Goal: Task Accomplishment & Management: Manage account settings

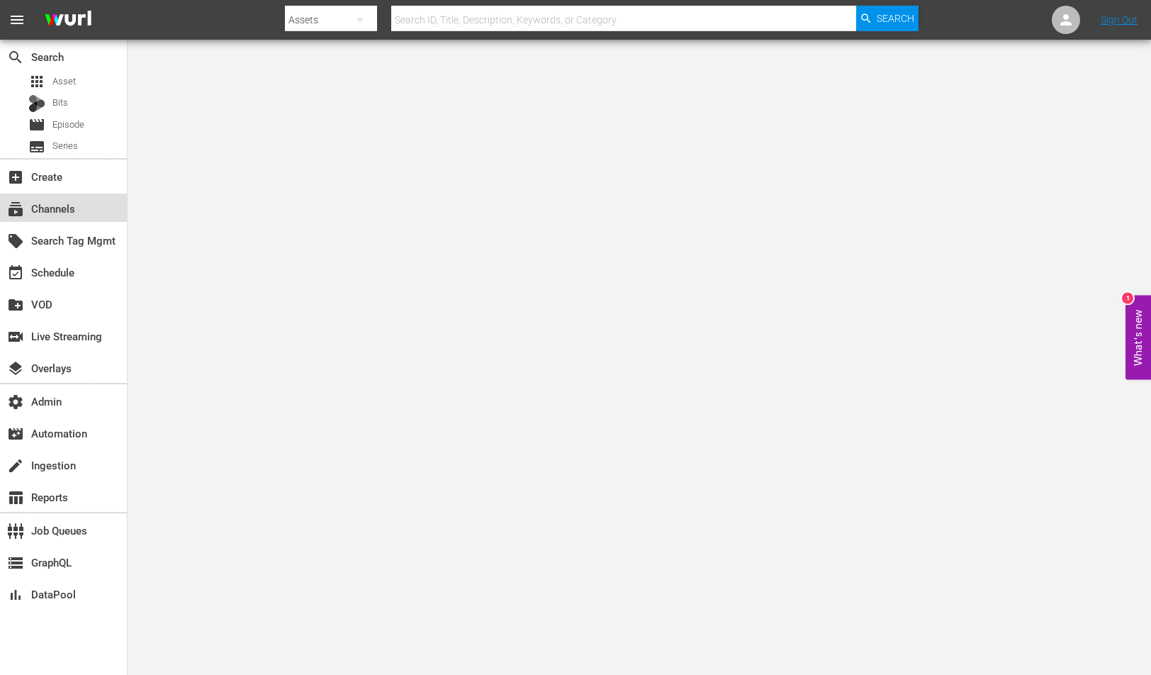
click at [92, 211] on div "subscriptions Channels" at bounding box center [63, 208] width 127 height 28
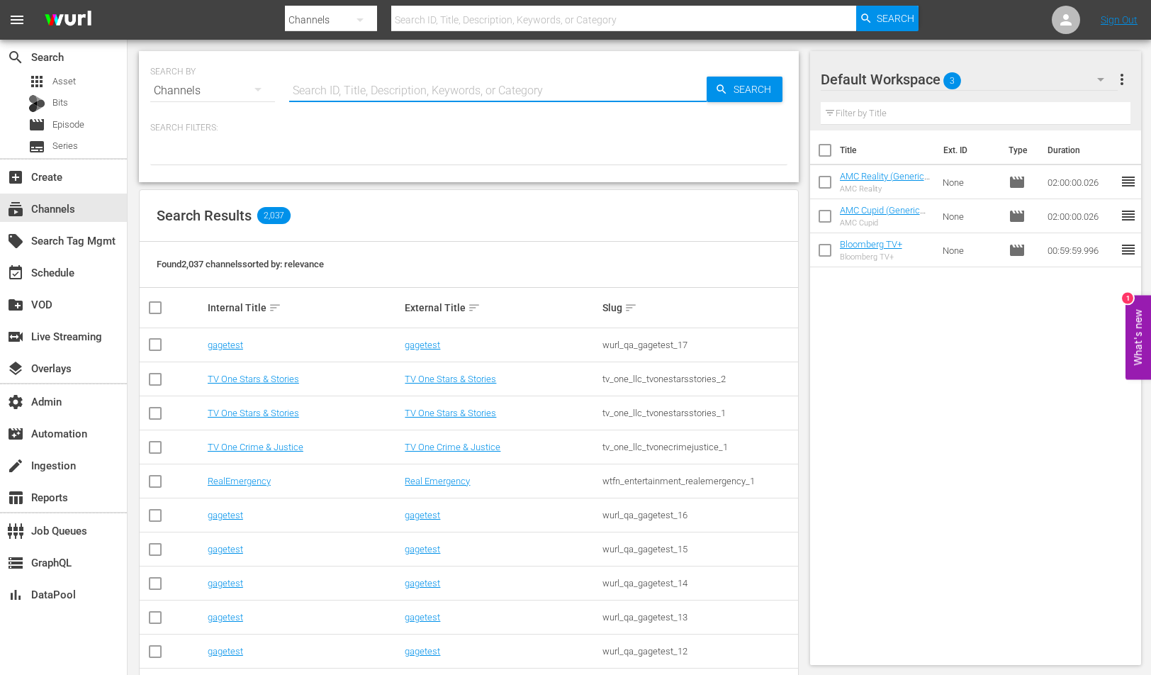
click at [386, 93] on input "text" at bounding box center [498, 91] width 418 height 34
type input "60 days in"
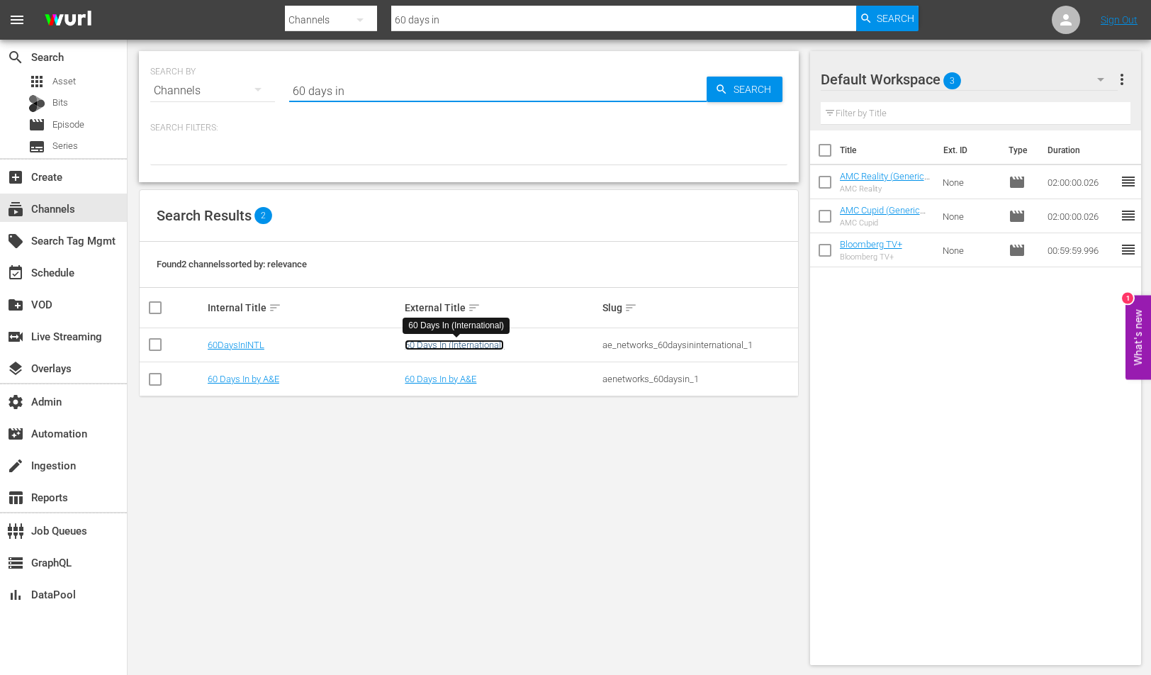
click at [445, 345] on link "60 Days In (International)" at bounding box center [454, 345] width 99 height 11
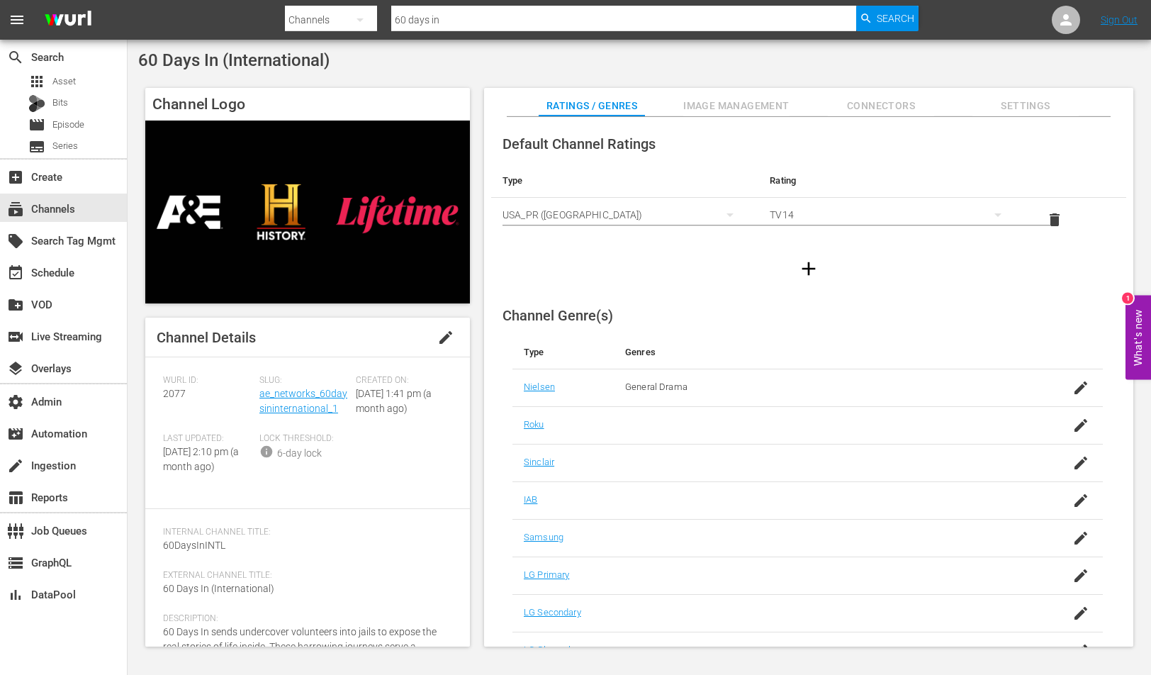
click at [440, 335] on span "edit" at bounding box center [445, 337] width 17 height 17
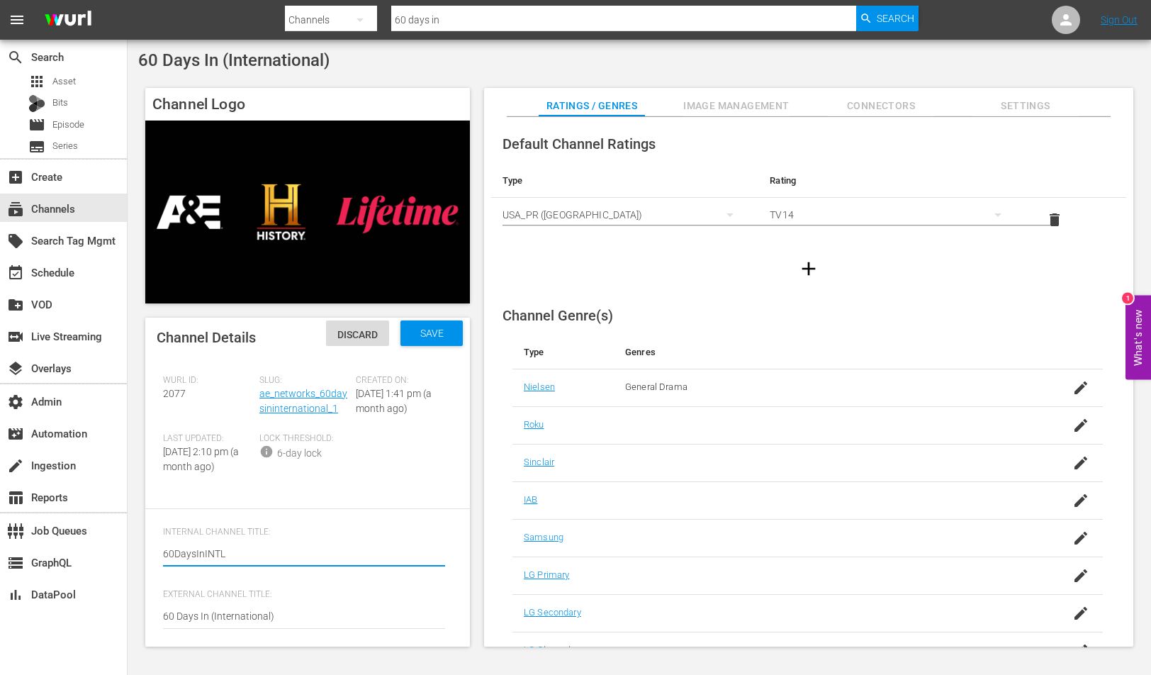
type textarea "[URL][DOMAIN_NAME]"
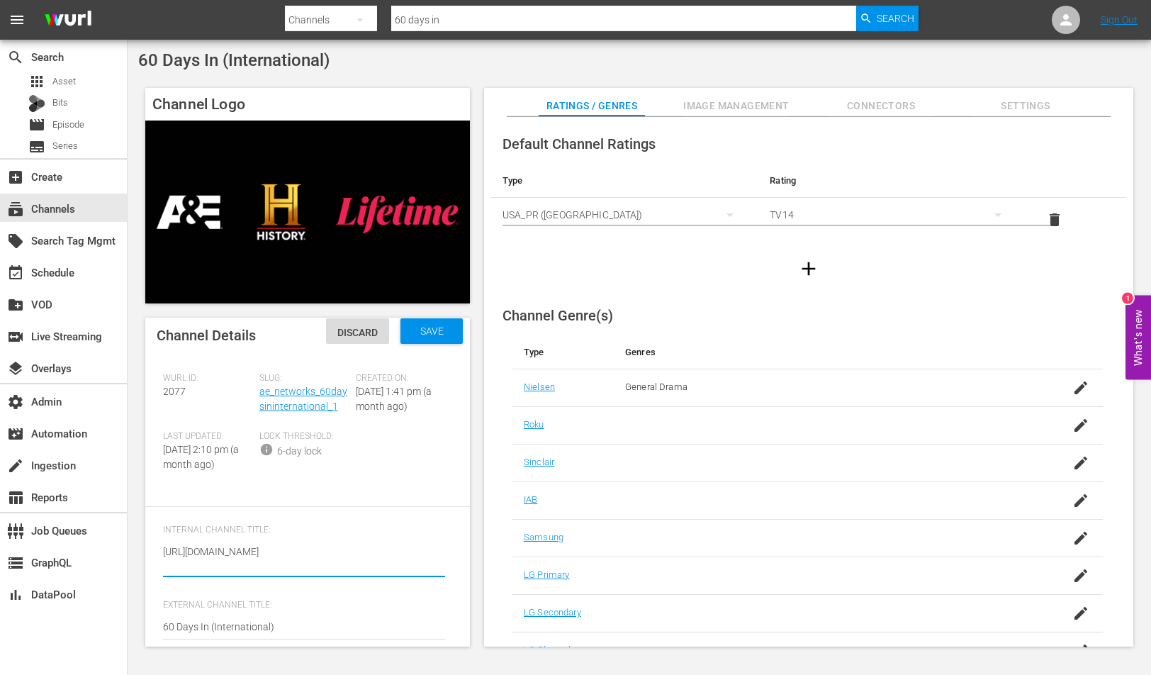
type textarea "60DaysInINTL"
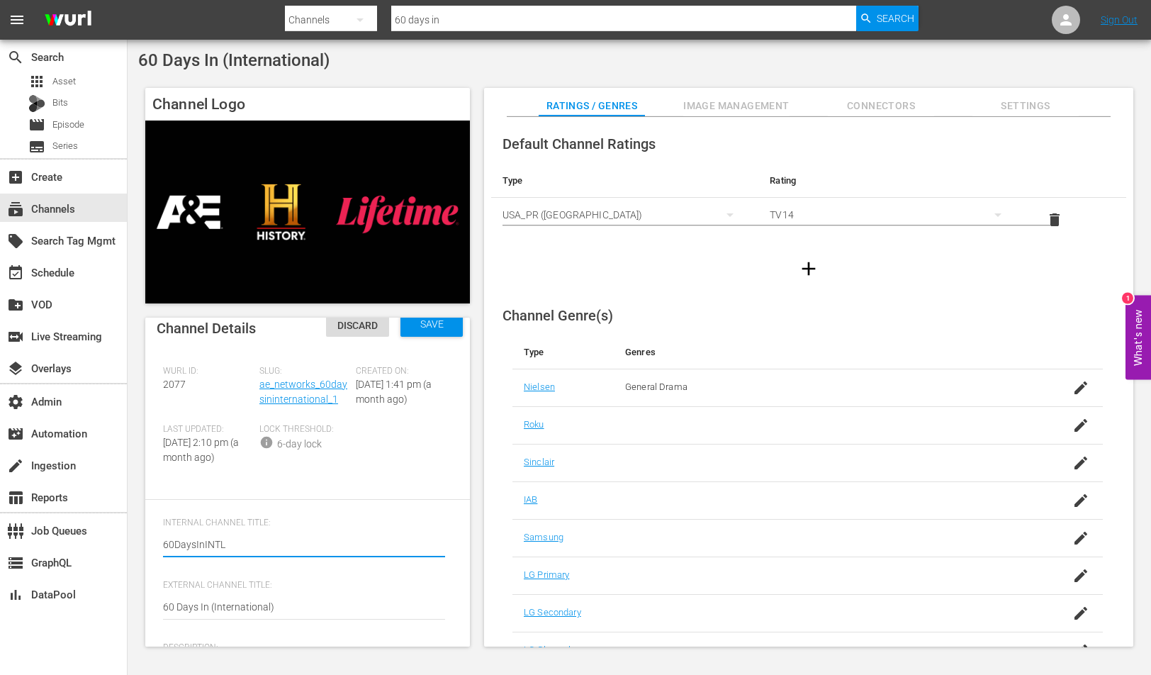
scroll to position [140, 0]
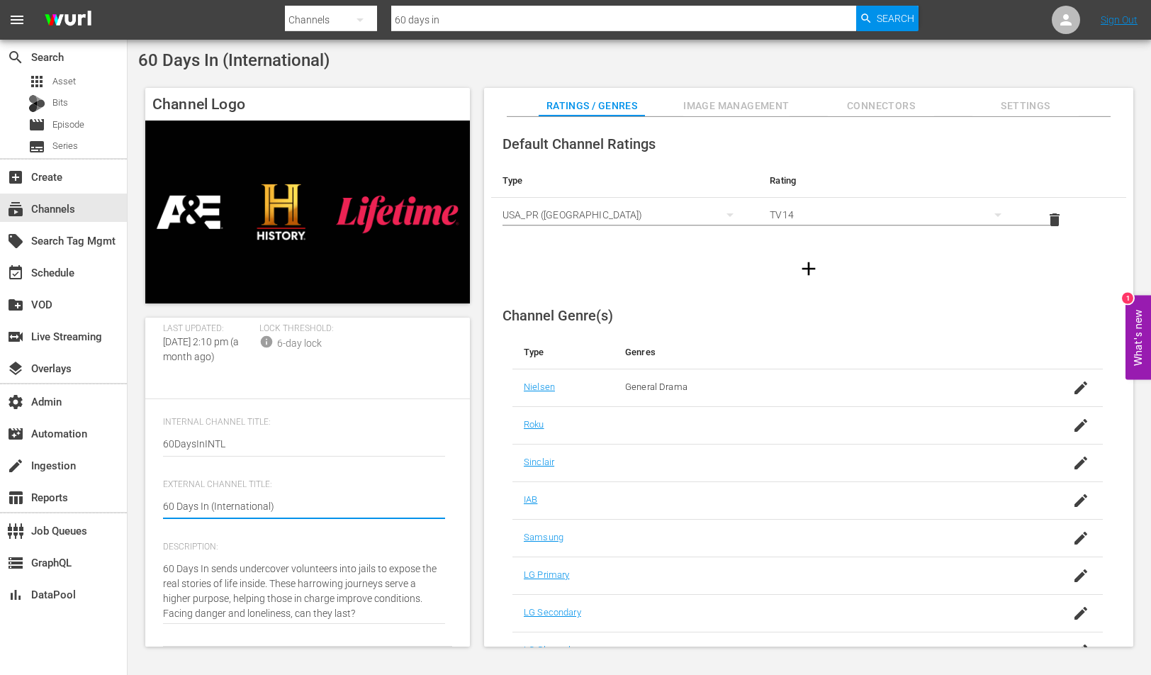
click at [180, 505] on textarea "60 Days In (International)" at bounding box center [304, 507] width 282 height 17
click at [165, 506] on div "Channel Details Discard Save [PERSON_NAME] ID: 2077 Slug: ae_networks_60daysini…" at bounding box center [307, 482] width 325 height 329
click at [164, 505] on div "Channel Details Discard Save [PERSON_NAME] ID: 2077 Slug: ae_networks_60daysini…" at bounding box center [307, 372] width 325 height 329
drag, startPoint x: 164, startPoint y: 505, endPoint x: 343, endPoint y: 506, distance: 178.7
paste textarea "Jail"
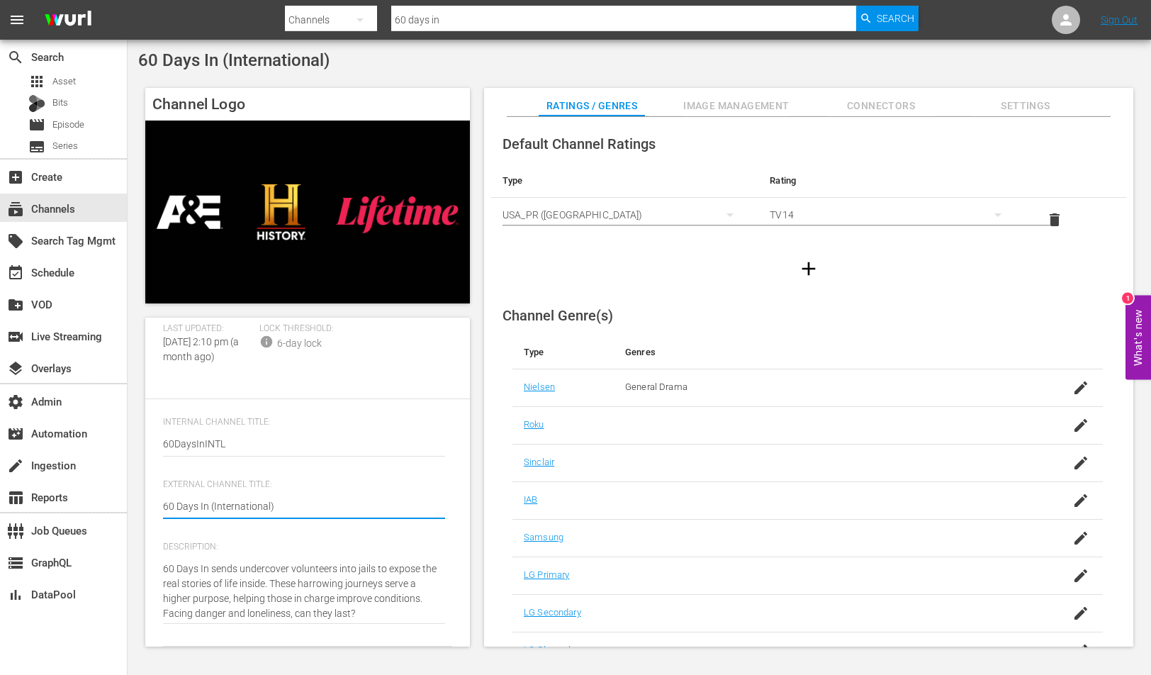
type textarea "60 Days In Jail"
type textarea "60 Days In Jail ("
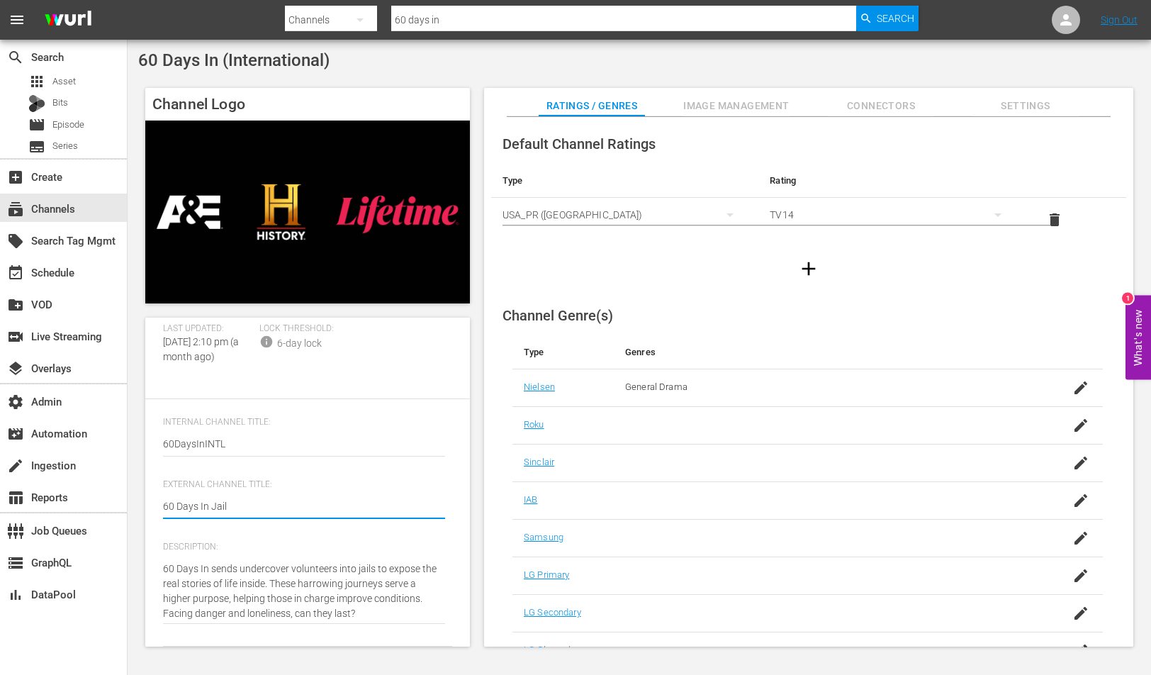
type textarea "60 Days In Jail ("
type textarea "60 Days In Jail (I"
type textarea "60 Days In Jail (In"
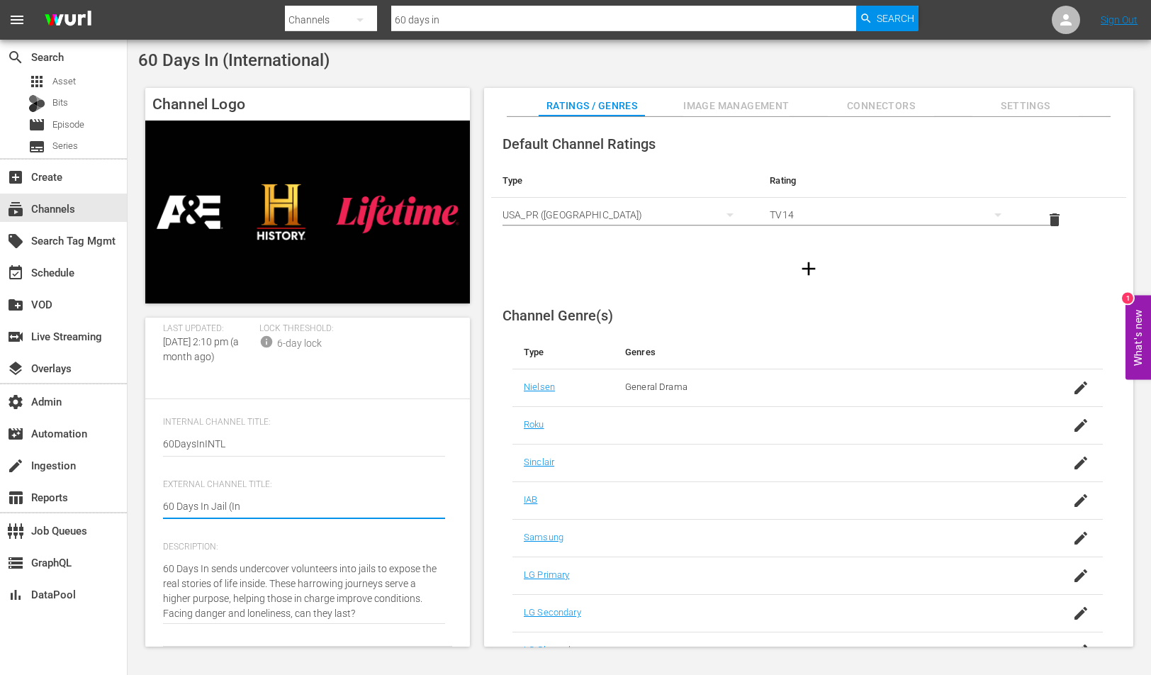
type textarea "60 Days In Jail (I"
type textarea "60 Days In Jail ("
type textarea "60 Days In Jail"
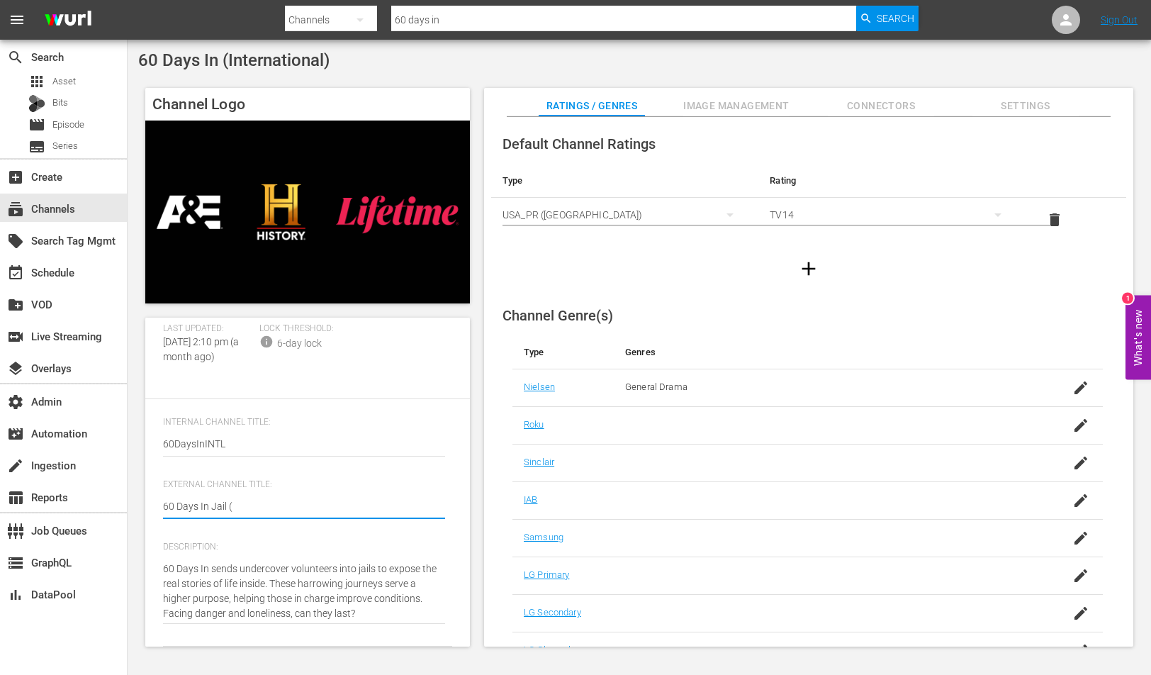
type textarea "60 Days In Jail"
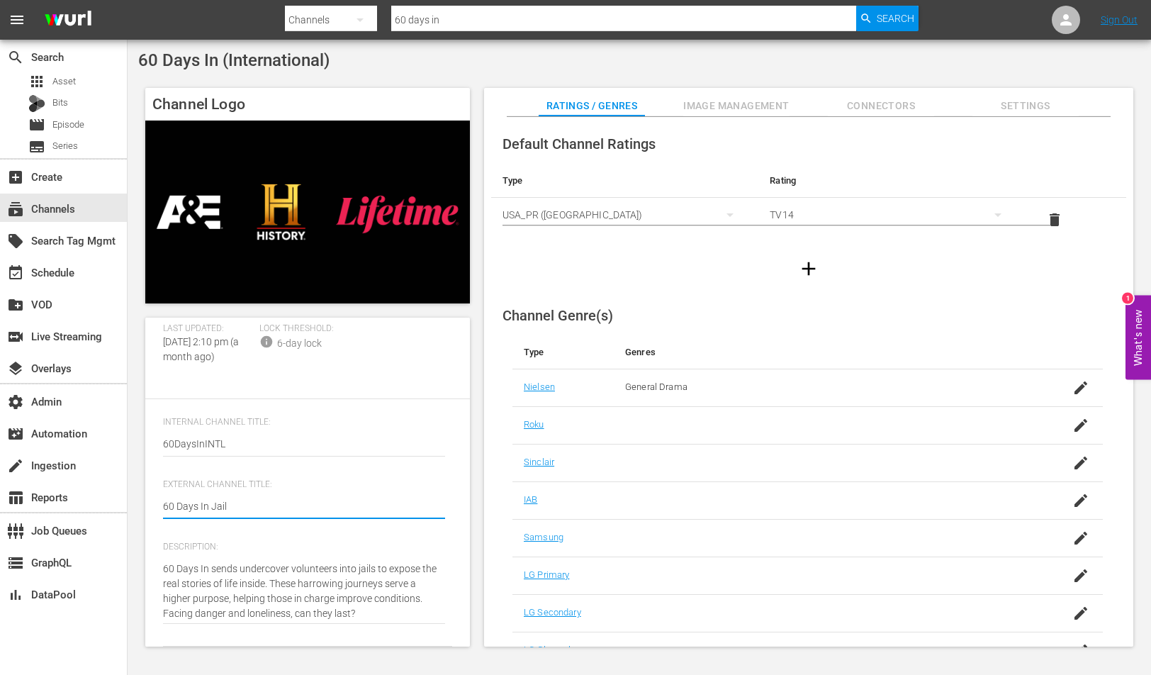
type textarea "60 Days In Jail ("
type textarea "60 Days In Jail (I"
type textarea "60 Days In Jail (In"
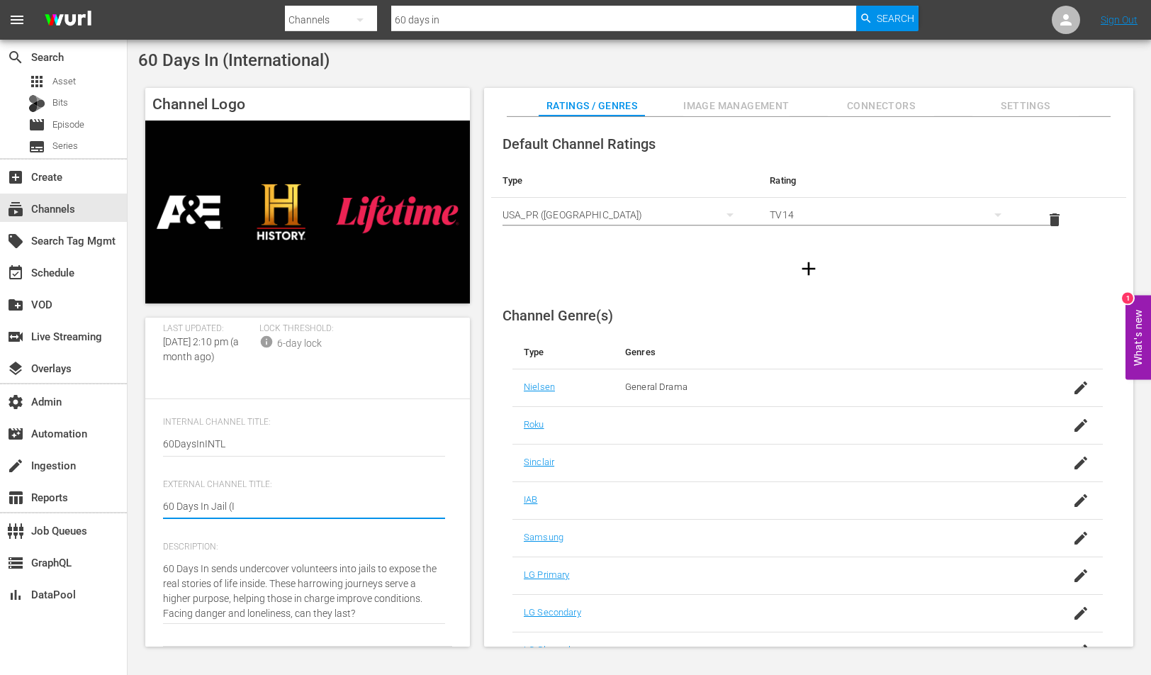
type textarea "60 Days In Jail (In"
type textarea "60 Days In Jail (Int"
type textarea "60 Days In Jail (Inte"
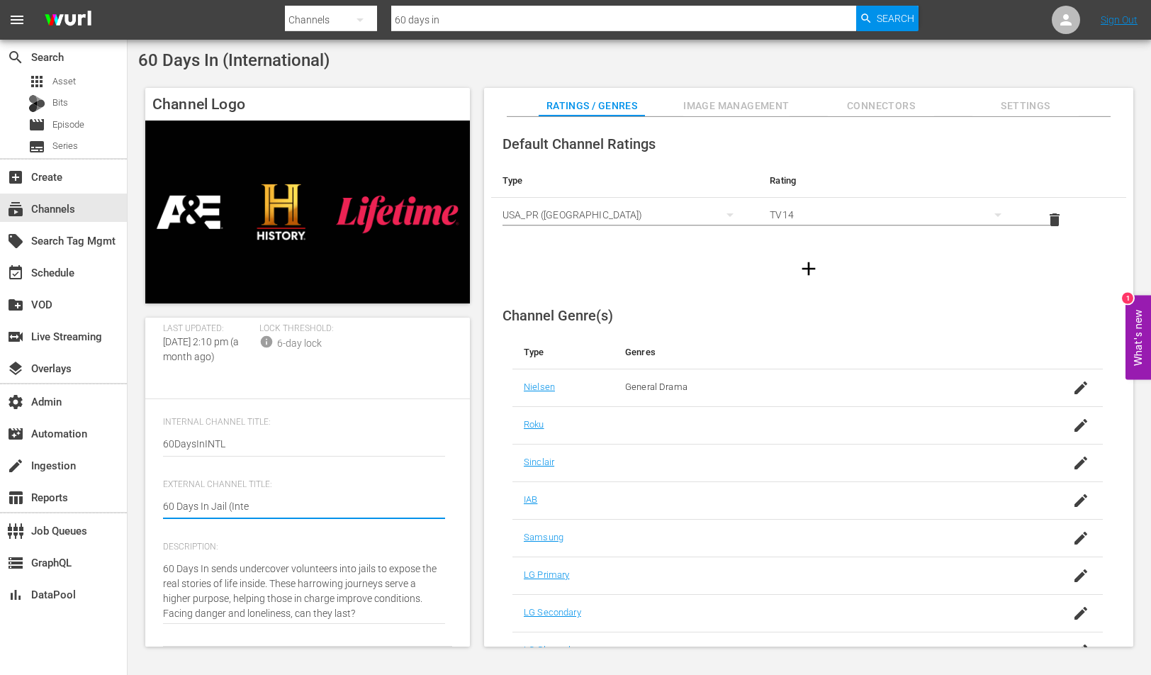
type textarea "60 Days In Jail (Inter"
type textarea "60 Days In Jail (Intern"
type textarea "60 Days In Jail (Interna"
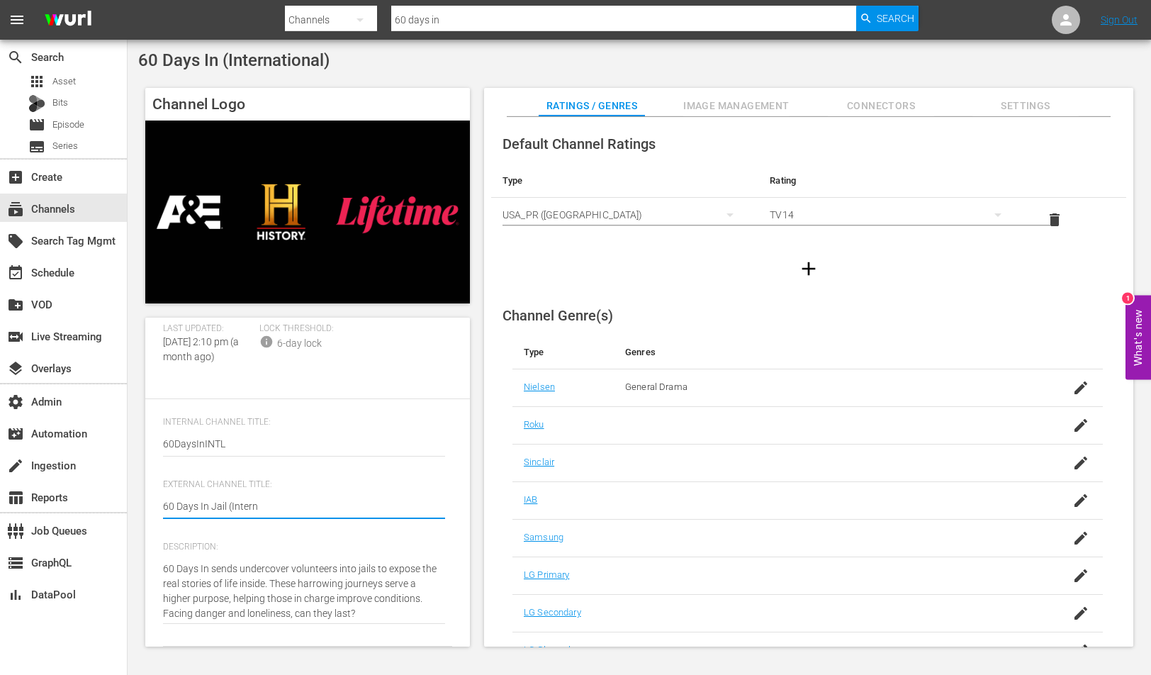
type textarea "60 Days In Jail (Interna"
type textarea "60 Days In Jail (Internat"
type textarea "60 Days In Jail (Internati"
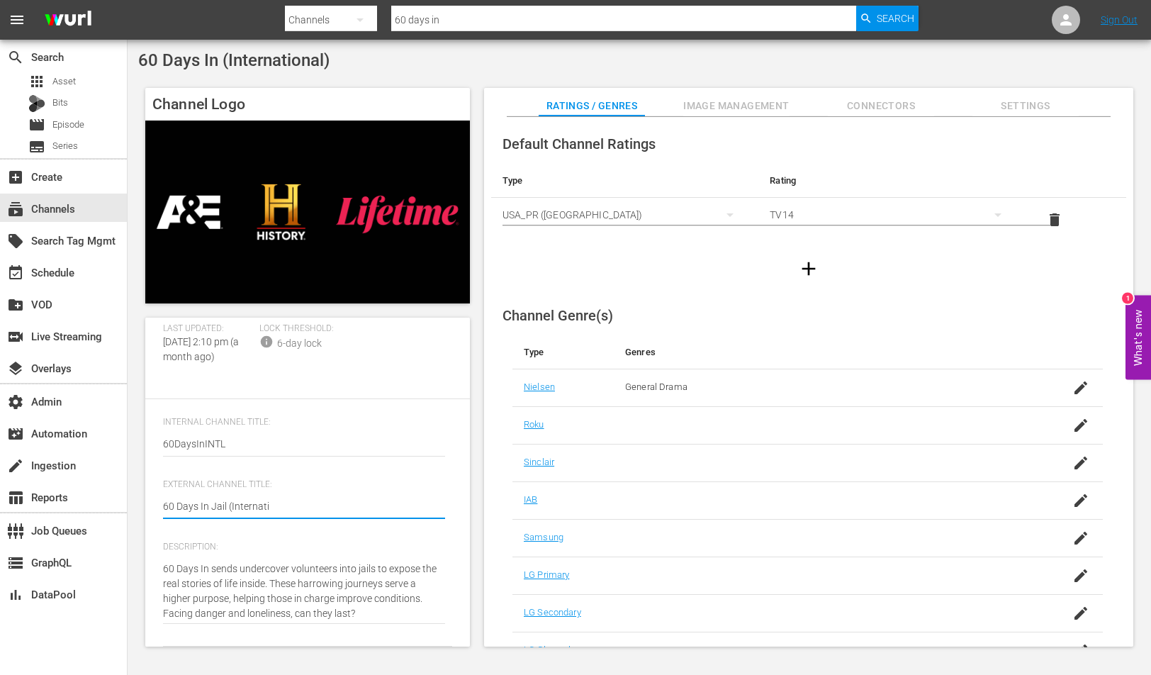
type textarea "60 Days In Jail (Internatio"
type textarea "60 Days In Jail (Internation"
type textarea "60 Days In Jail (Internation)"
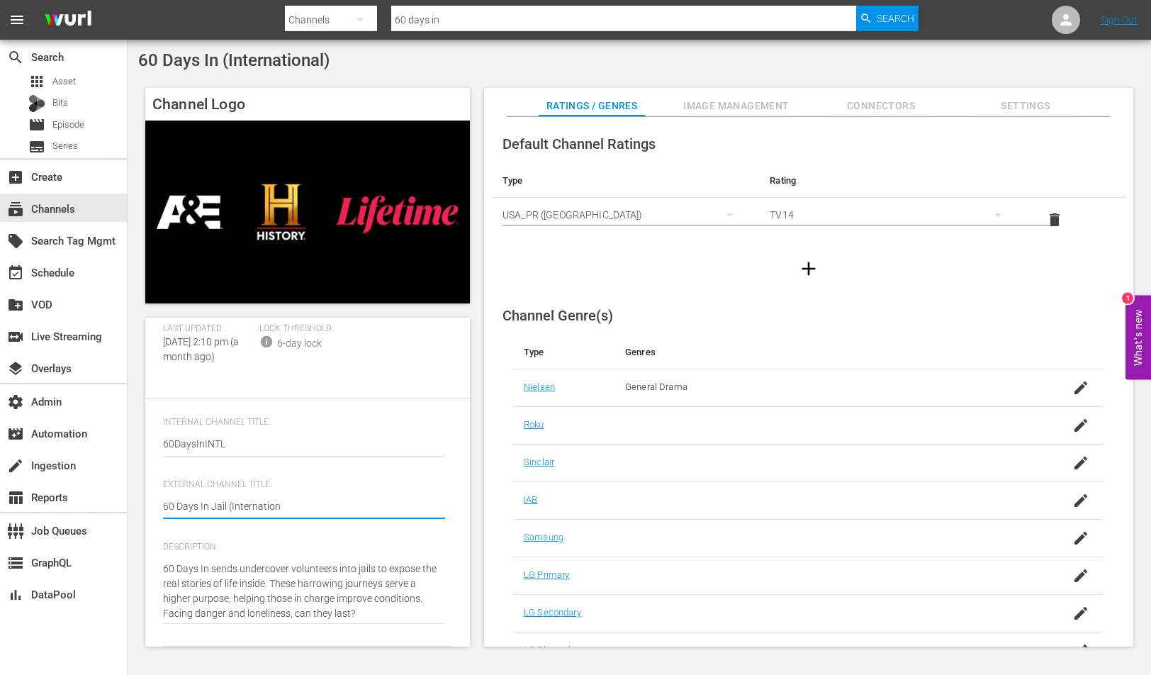
type textarea "60 Days In Jail (Internation)"
type textarea "60 Days In Jail (Internation"
type textarea "60 Days In Jail (Internationa"
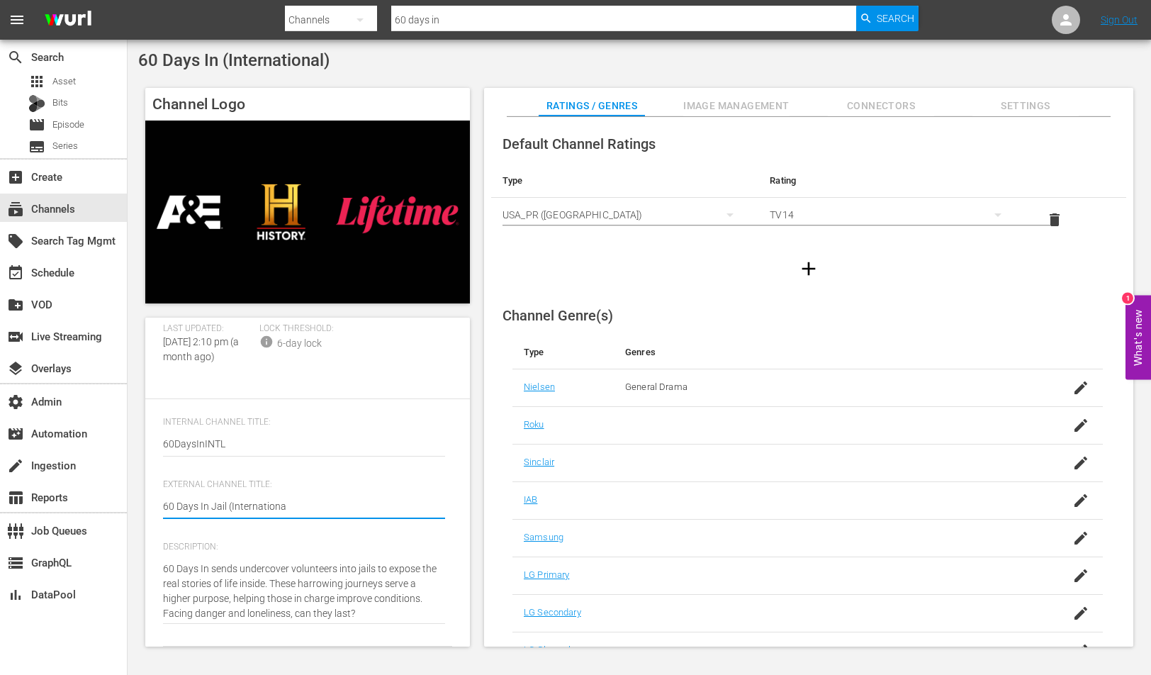
type textarea "60 Days In Jail (International"
type textarea "60 Days In Jail (International("
type textarea "60 Days In Jail (International()"
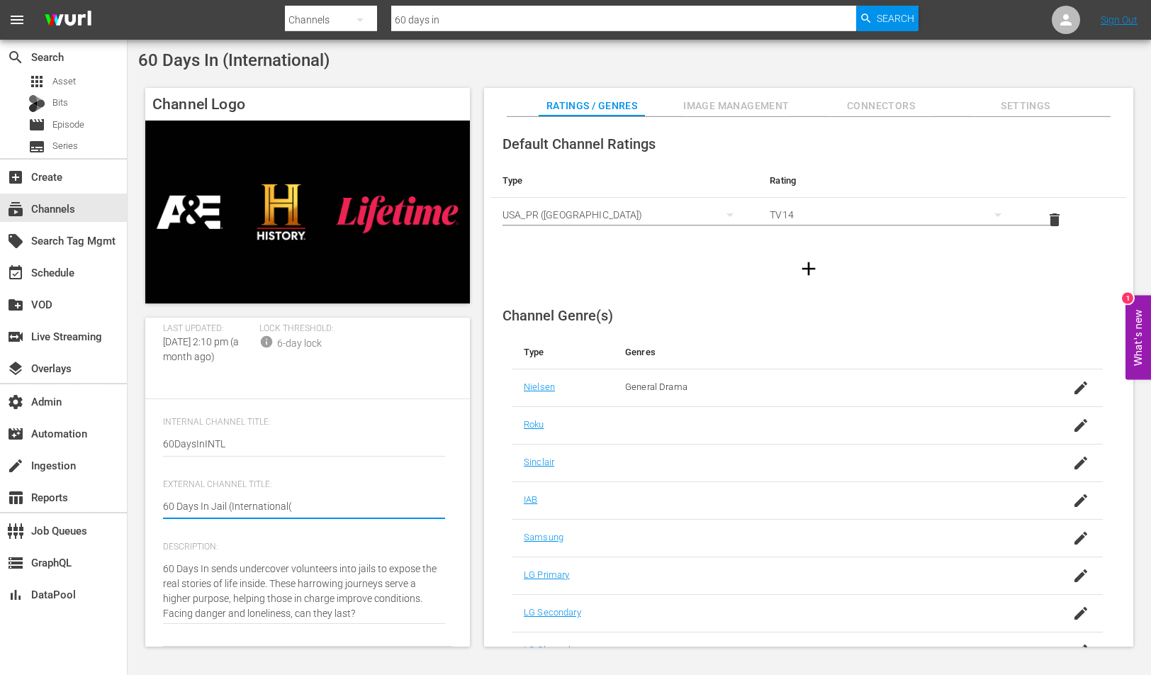
type textarea "60 Days In Jail (International()"
type textarea "60 Days In Jail (International("
type textarea "60 Days In Jail (International"
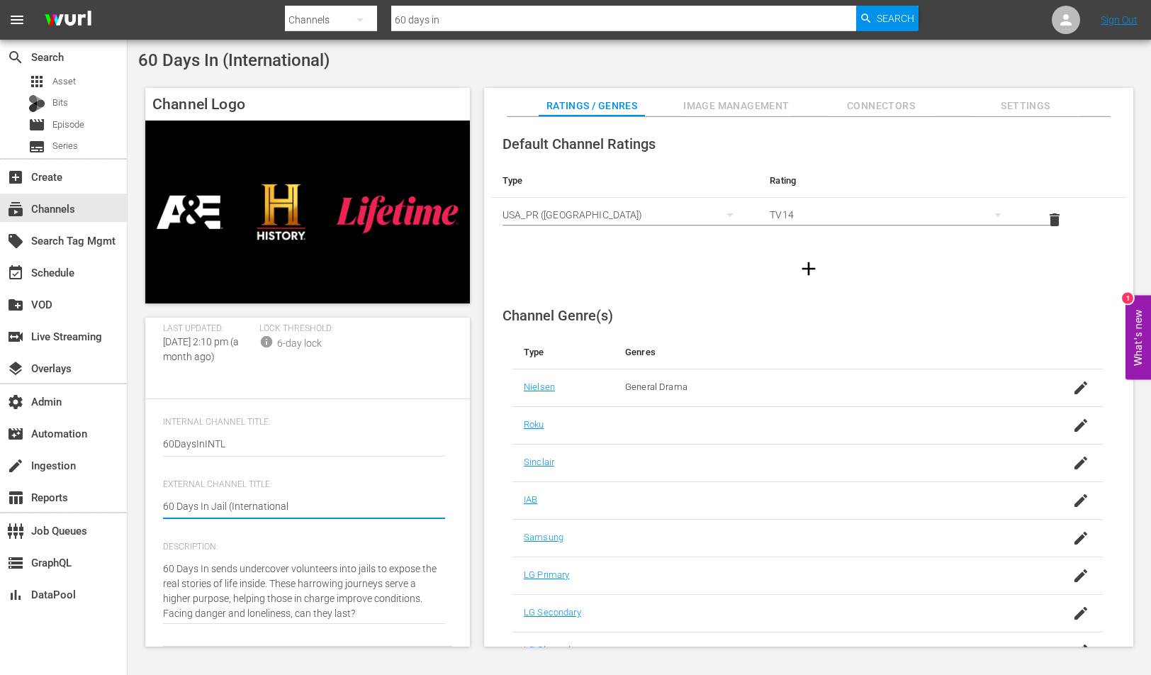
type textarea "60 Days In Jail (International("
type textarea "60 Days In Jail (International"
type textarea "60 Days In Jail (International)"
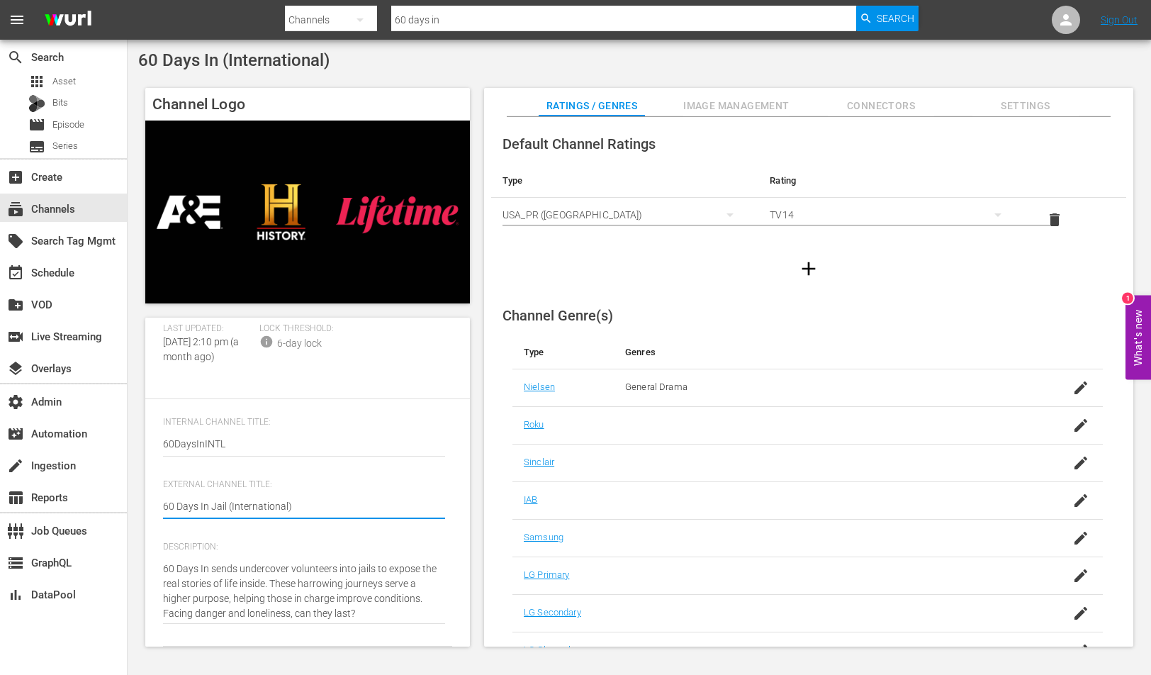
scroll to position [0, 0]
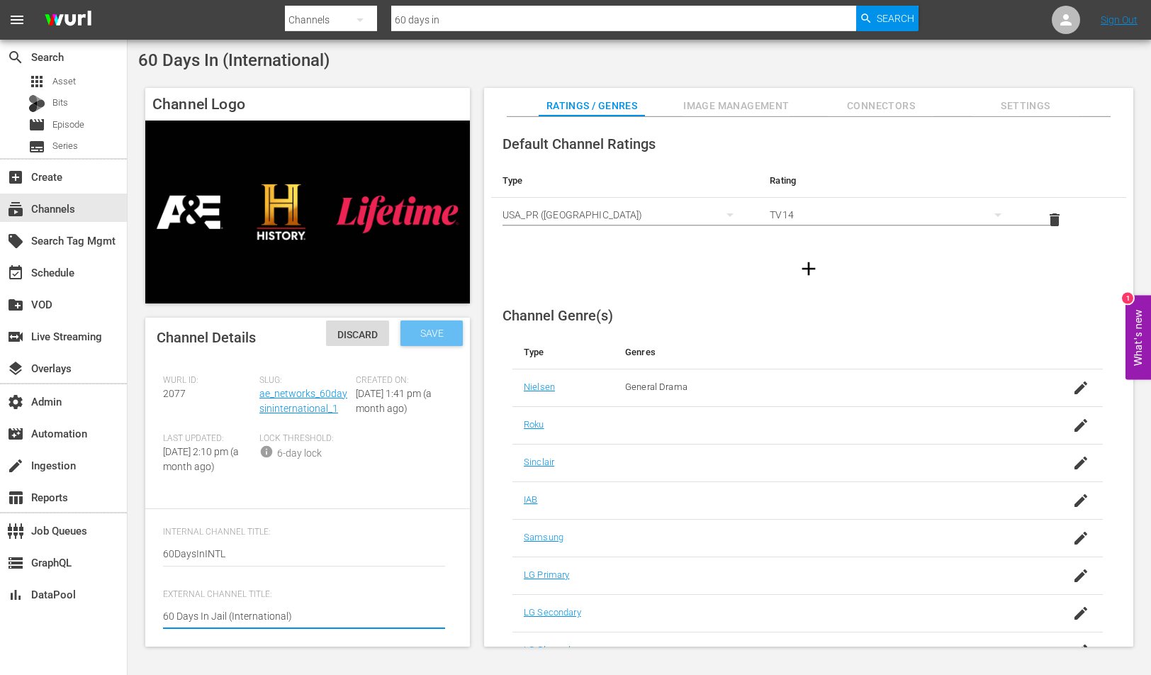
type textarea "60 Days In Jail (International)"
click at [423, 337] on span "Save" at bounding box center [432, 333] width 46 height 11
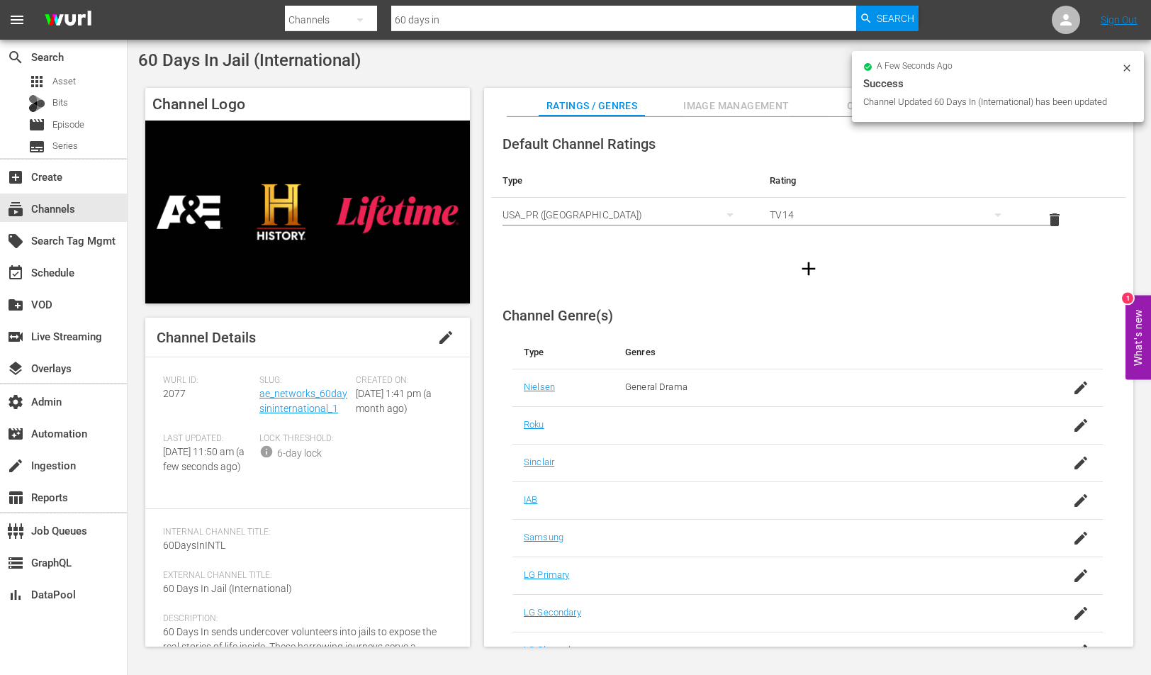
scroll to position [84, 0]
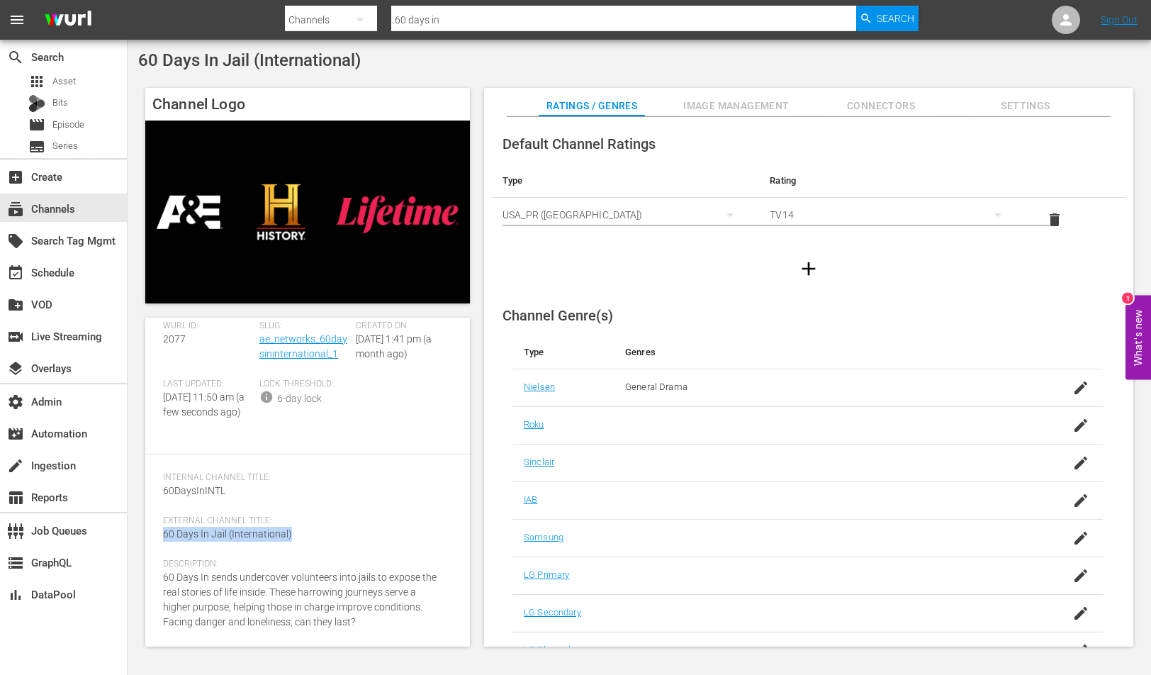
drag, startPoint x: 301, startPoint y: 535, endPoint x: 152, endPoint y: 536, distance: 148.9
click at [152, 536] on div "Channel Details edit [PERSON_NAME] ID: 2077 Slug: ae_networks_60daysininternati…" at bounding box center [307, 427] width 325 height 329
copy span "60 Days In Jail (International)"
